Goal: Information Seeking & Learning: Learn about a topic

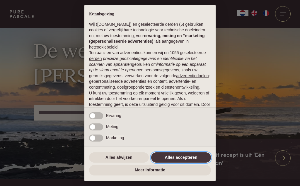
click at [178, 159] on button "Alles accepteren" at bounding box center [181, 157] width 60 height 11
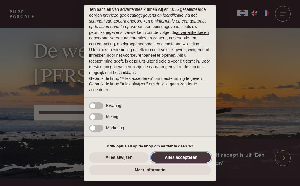
click at [182, 160] on button "Alles accepteren" at bounding box center [181, 157] width 60 height 11
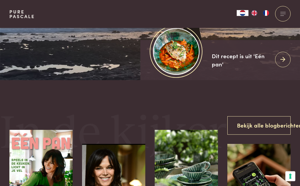
scroll to position [98, 0]
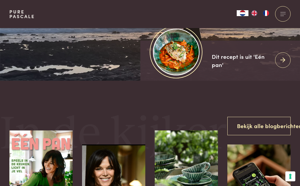
click at [283, 60] on icon at bounding box center [282, 60] width 5 height 8
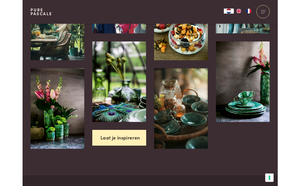
scroll to position [1218, 0]
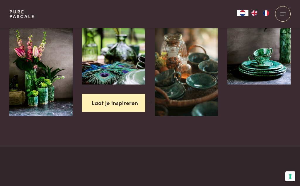
click at [114, 94] on link "Laat je inspireren" at bounding box center [113, 103] width 63 height 18
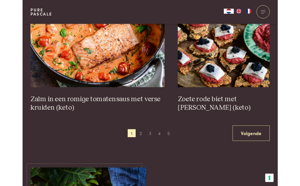
scroll to position [1080, 0]
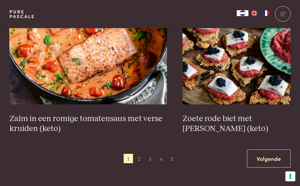
click at [266, 154] on link "Volgende" at bounding box center [269, 158] width 44 height 18
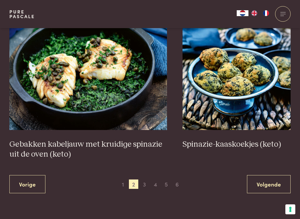
scroll to position [1037, 0]
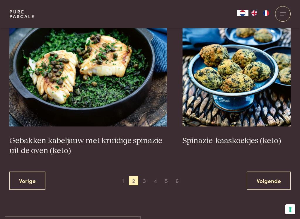
click at [269, 179] on link "Volgende" at bounding box center [269, 180] width 44 height 18
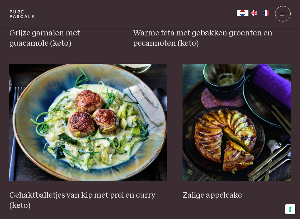
scroll to position [1033, 0]
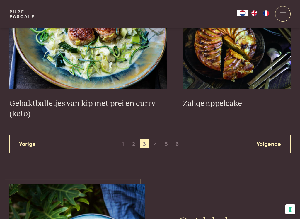
click at [266, 135] on link "Volgende" at bounding box center [269, 144] width 44 height 18
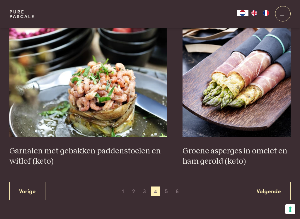
scroll to position [1037, 0]
click at [256, 182] on link "Volgende" at bounding box center [269, 191] width 44 height 18
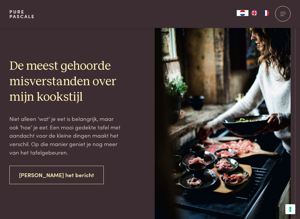
scroll to position [1946, 0]
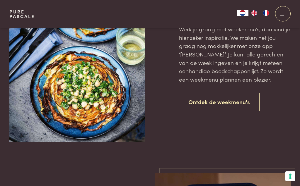
scroll to position [762, 0]
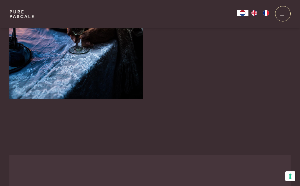
scroll to position [2825, 0]
